Goal: Task Accomplishment & Management: Use online tool/utility

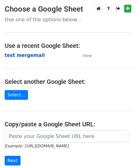
click at [25, 56] on strong "test mergemail" at bounding box center [25, 55] width 40 height 6
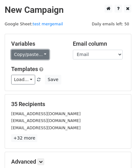
click at [33, 57] on link "Copy/paste..." at bounding box center [30, 55] width 38 height 10
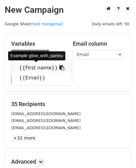
click at [31, 65] on link "{{First name}}" at bounding box center [42, 68] width 61 height 10
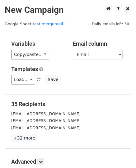
scroll to position [74, 0]
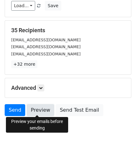
click at [39, 109] on link "Preview" at bounding box center [40, 110] width 27 height 12
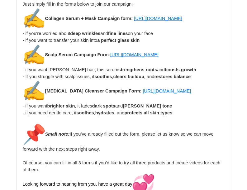
scroll to position [1217, 0]
